Goal: Transaction & Acquisition: Obtain resource

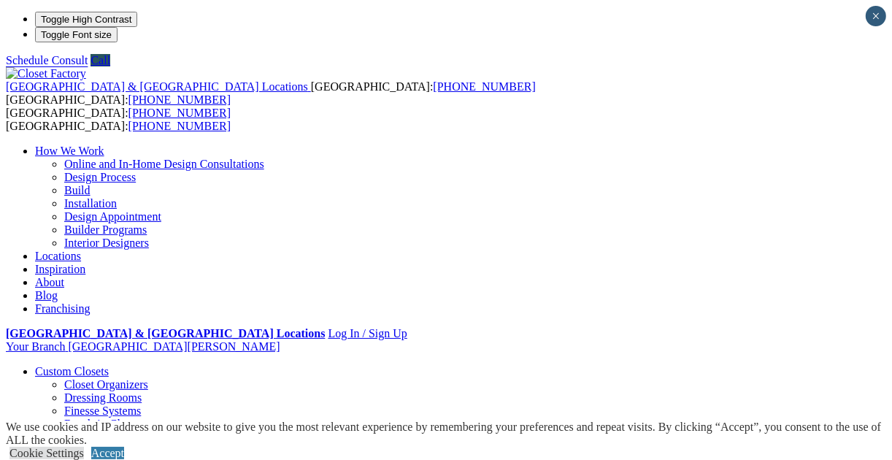
click at [81, 250] on link "Locations" at bounding box center [58, 256] width 46 height 12
click at [822, 340] on li "Your Branch Fort Myers ZIP code *" at bounding box center [446, 346] width 880 height 13
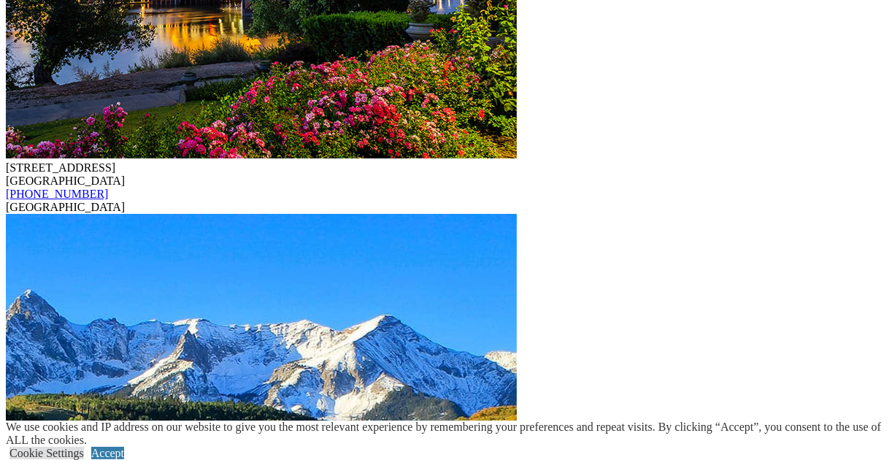
scroll to position [4378, 0]
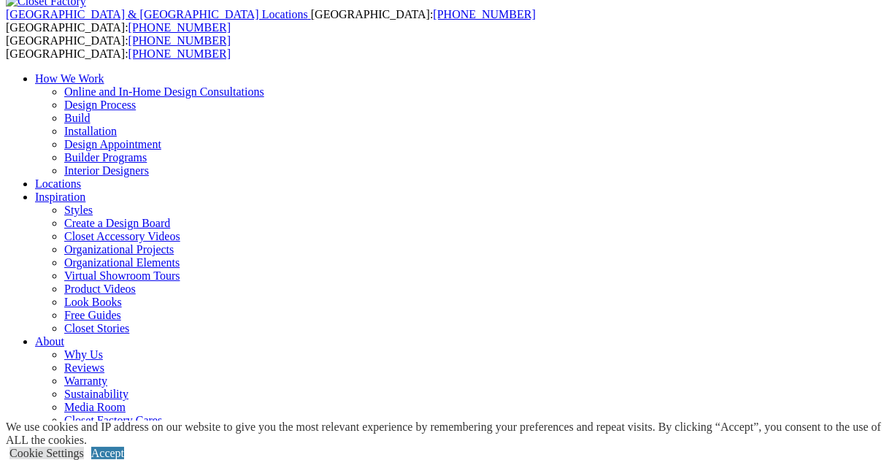
scroll to position [145, 0]
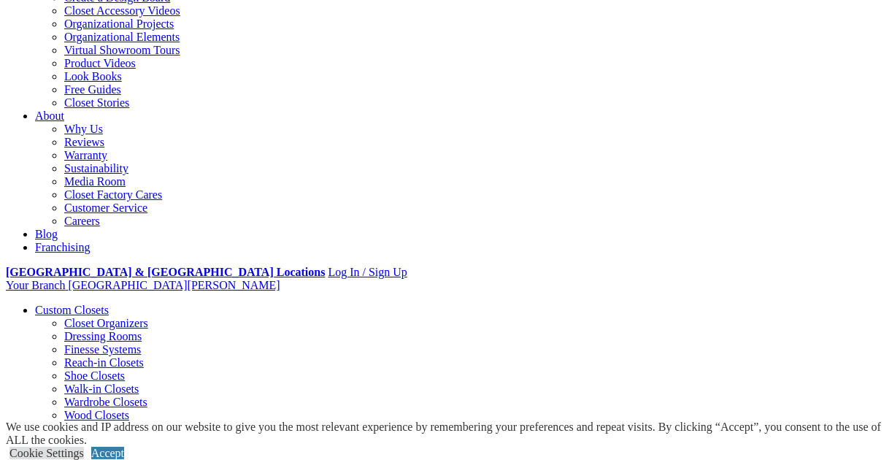
scroll to position [438, 0]
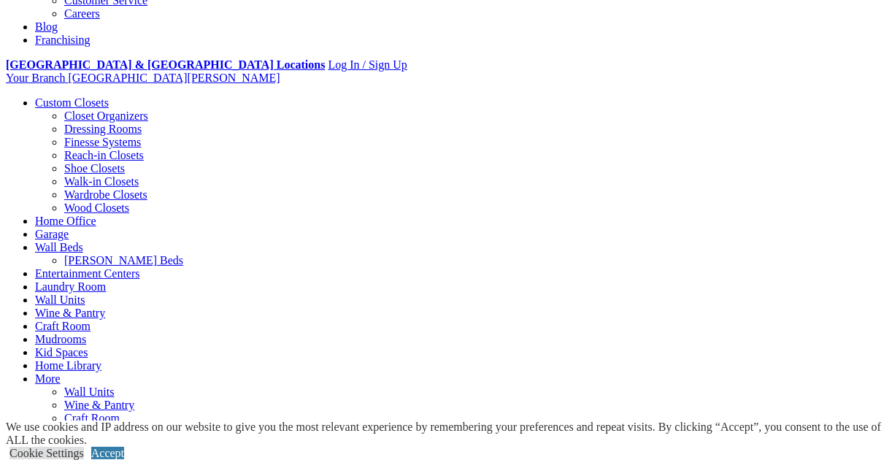
scroll to position [583, 0]
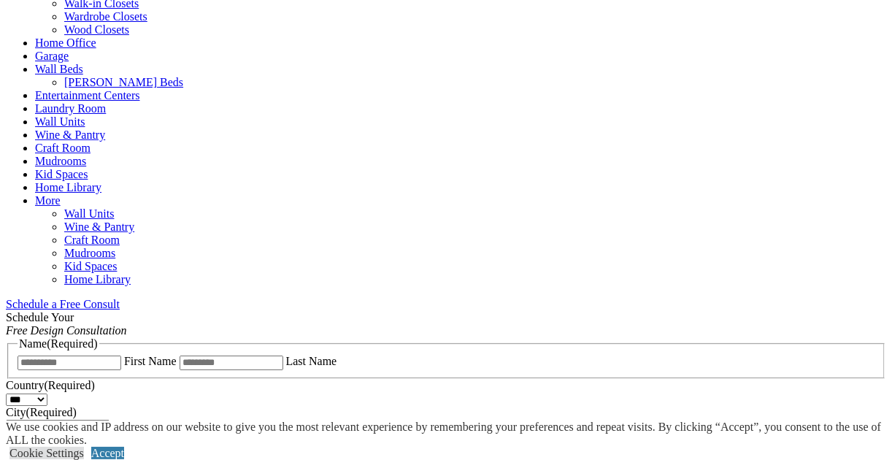
scroll to position [511, 0]
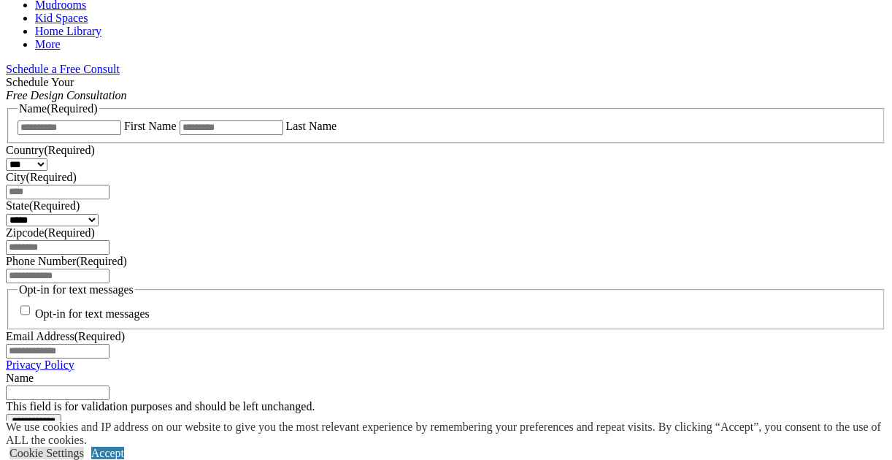
drag, startPoint x: 358, startPoint y: 228, endPoint x: 38, endPoint y: 152, distance: 328.5
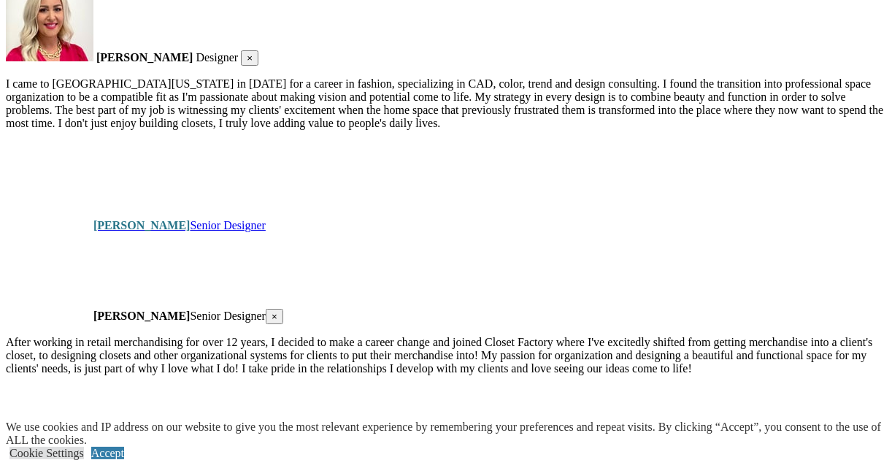
scroll to position [2553, 0]
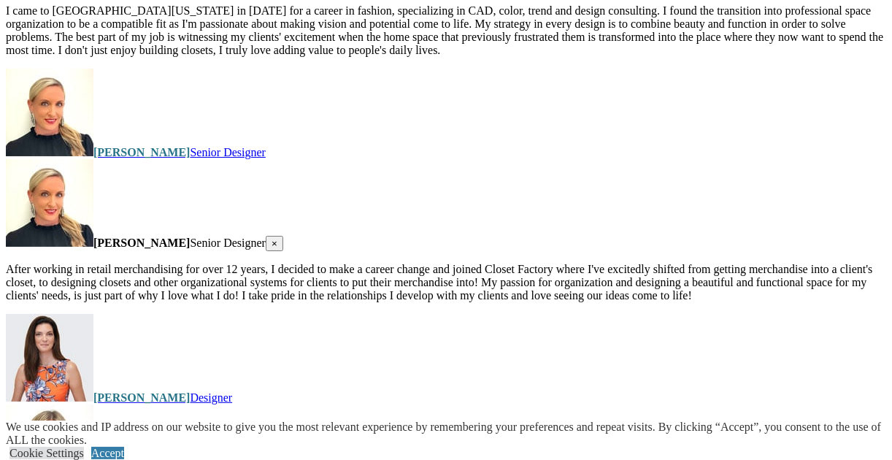
drag, startPoint x: 478, startPoint y: 247, endPoint x: 270, endPoint y: 241, distance: 208.0
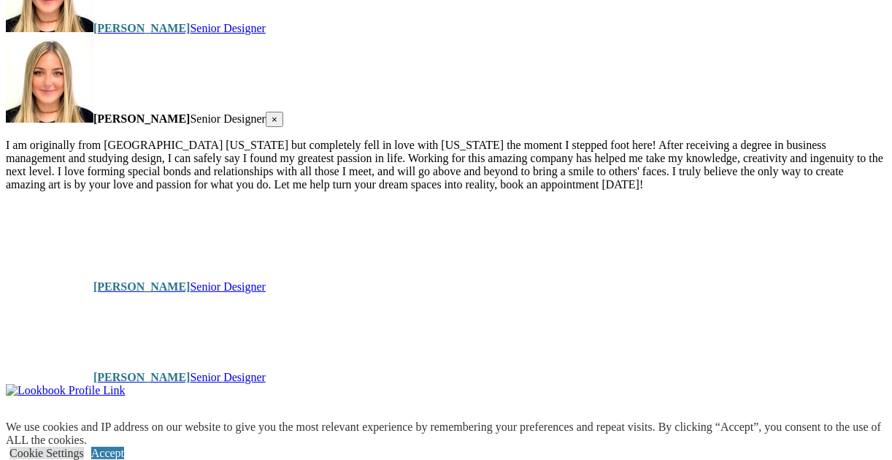
scroll to position [2626, 0]
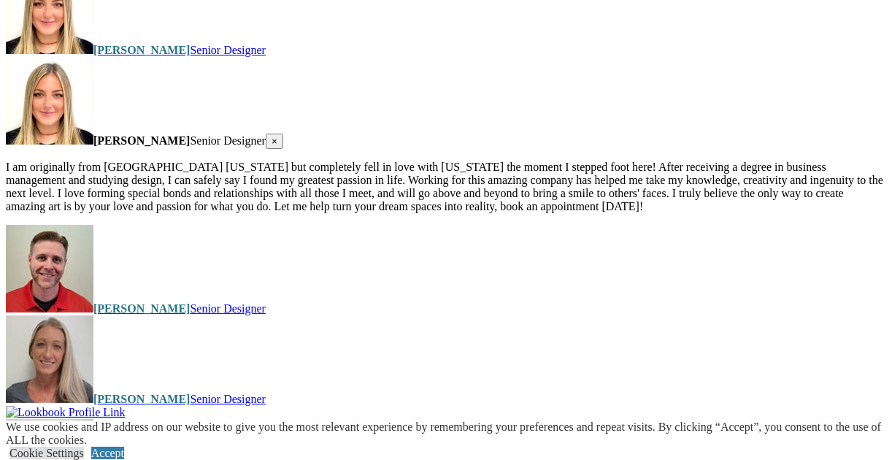
type input "**********"
type input "*****"
